Goal: Information Seeking & Learning: Learn about a topic

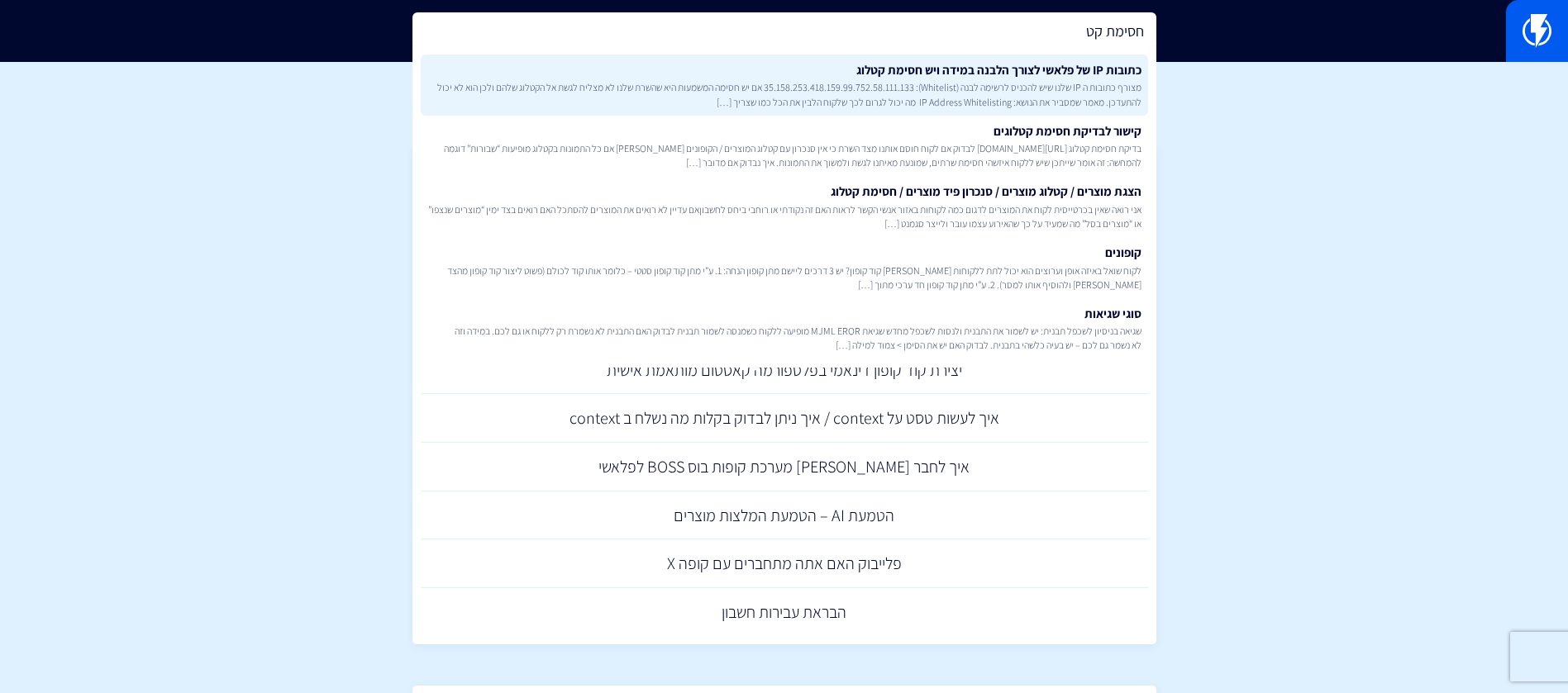
type input "חסימת קט"
click at [970, 97] on span "מצורף כתובות ה IP שלנו שיש להכניס לרשימה לבנה (Whitelist): 35.158.253.418.159.9…" at bounding box center [784, 94] width 714 height 28
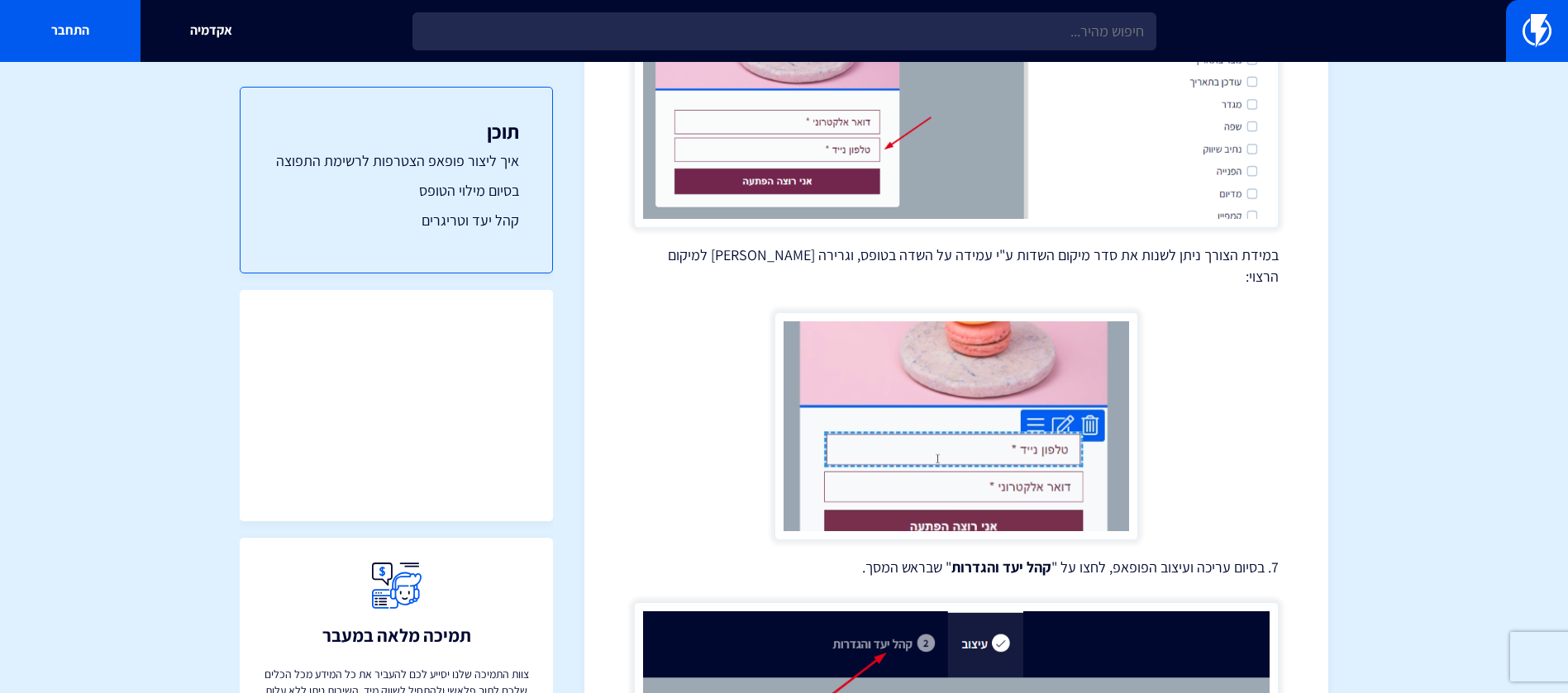
scroll to position [1582, 0]
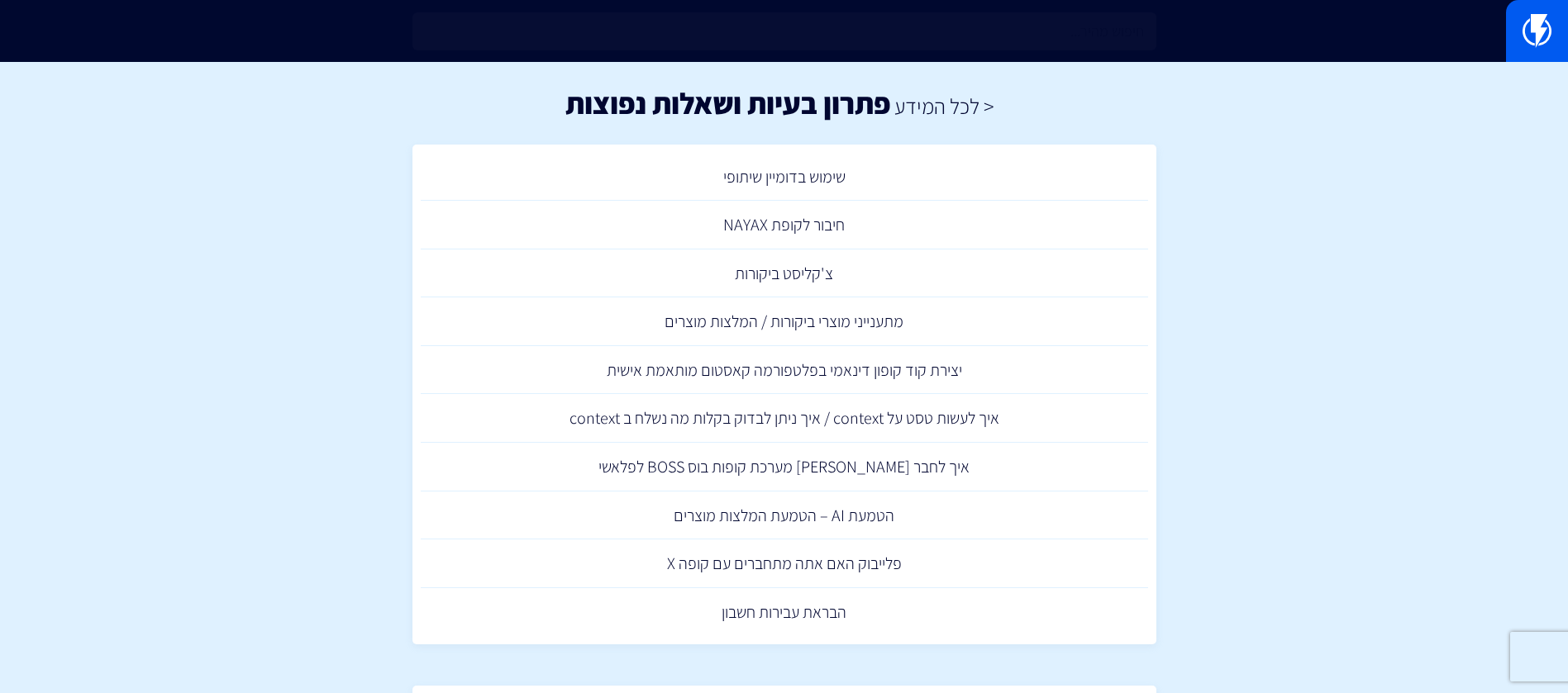
click at [975, 46] on input "text" at bounding box center [784, 32] width 744 height 38
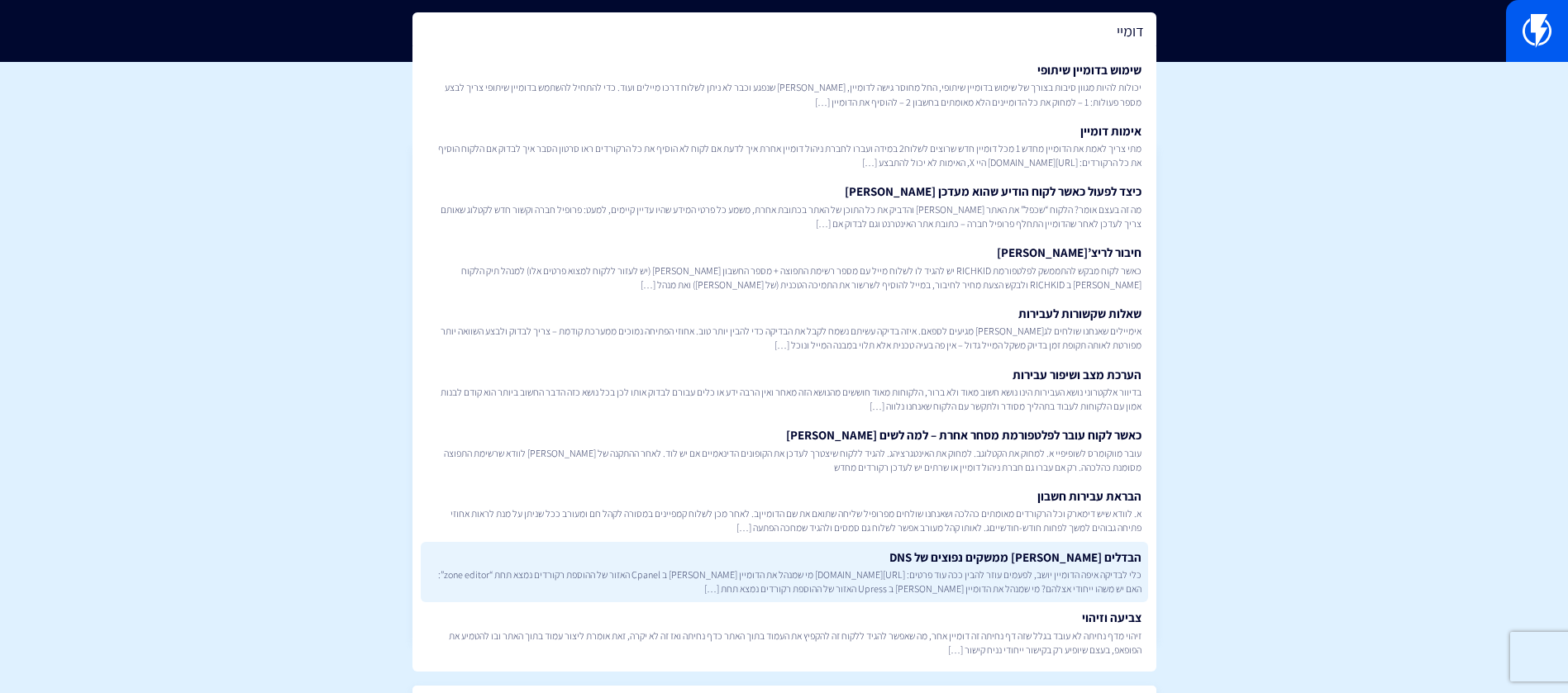
type input "דומיי"
click at [1100, 561] on link "הבדלים בין ממשקים נפוצים של DNS כלי לבדיקה איפה הדומיין יושב, לפעמים עוזר להבין…" at bounding box center [785, 573] width 728 height 61
